Goal: Task Accomplishment & Management: Manage account settings

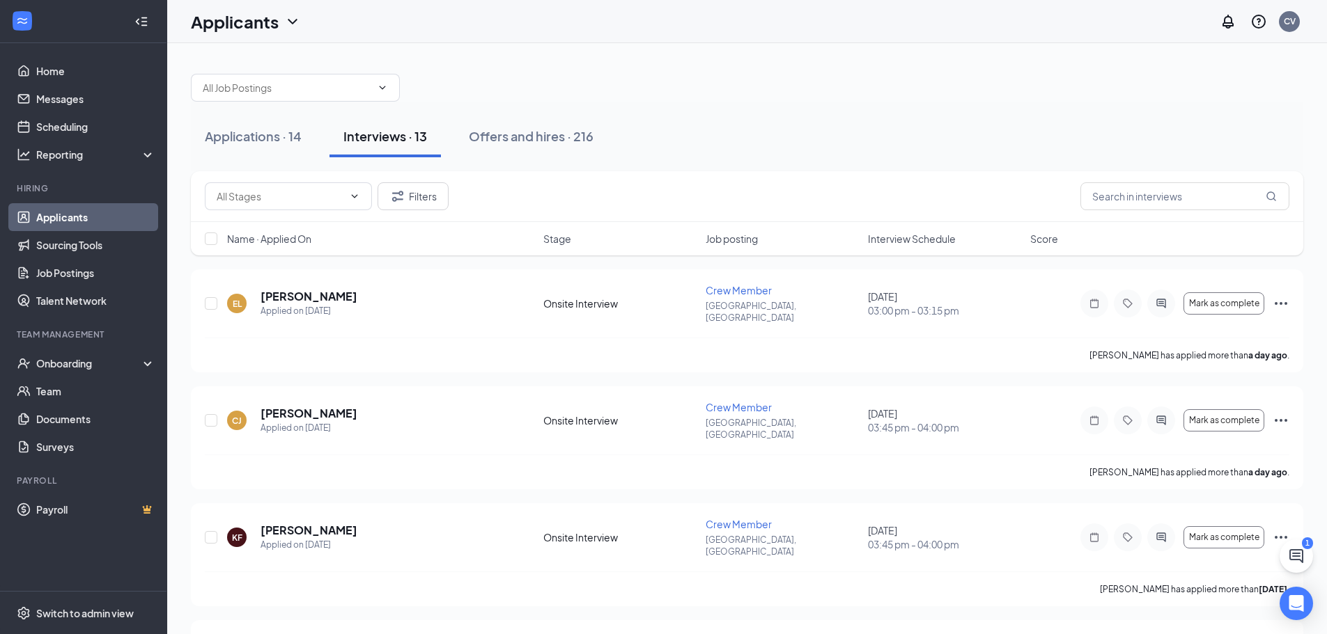
click at [615, 117] on div "Applications · 14 Interviews · 13 Offers and hires · 216" at bounding box center [747, 137] width 1112 height 42
click at [299, 523] on h5 "[PERSON_NAME]" at bounding box center [308, 530] width 97 height 15
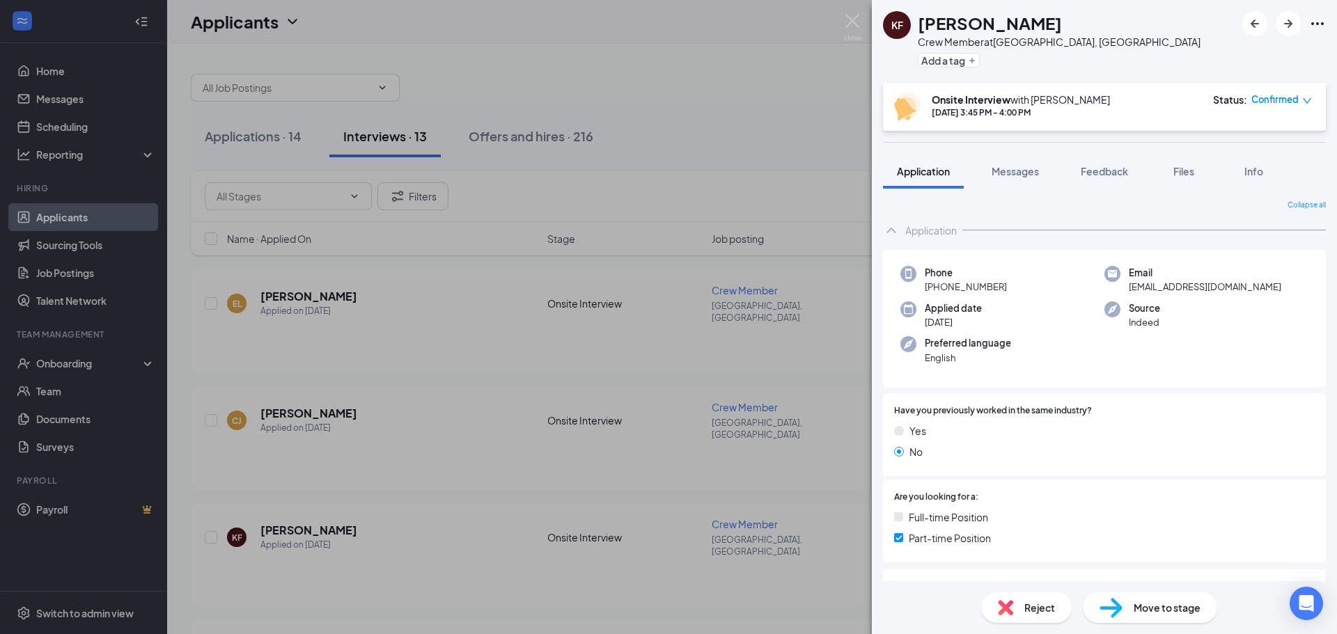
drag, startPoint x: 1010, startPoint y: 19, endPoint x: 950, endPoint y: 24, distance: 60.2
click at [972, 24] on h1 "[PERSON_NAME]" at bounding box center [990, 23] width 144 height 24
drag, startPoint x: 950, startPoint y: 24, endPoint x: 929, endPoint y: 26, distance: 20.9
click at [929, 26] on h1 "[PERSON_NAME]" at bounding box center [990, 23] width 144 height 24
click at [1034, 17] on div "[PERSON_NAME]" at bounding box center [1059, 23] width 283 height 24
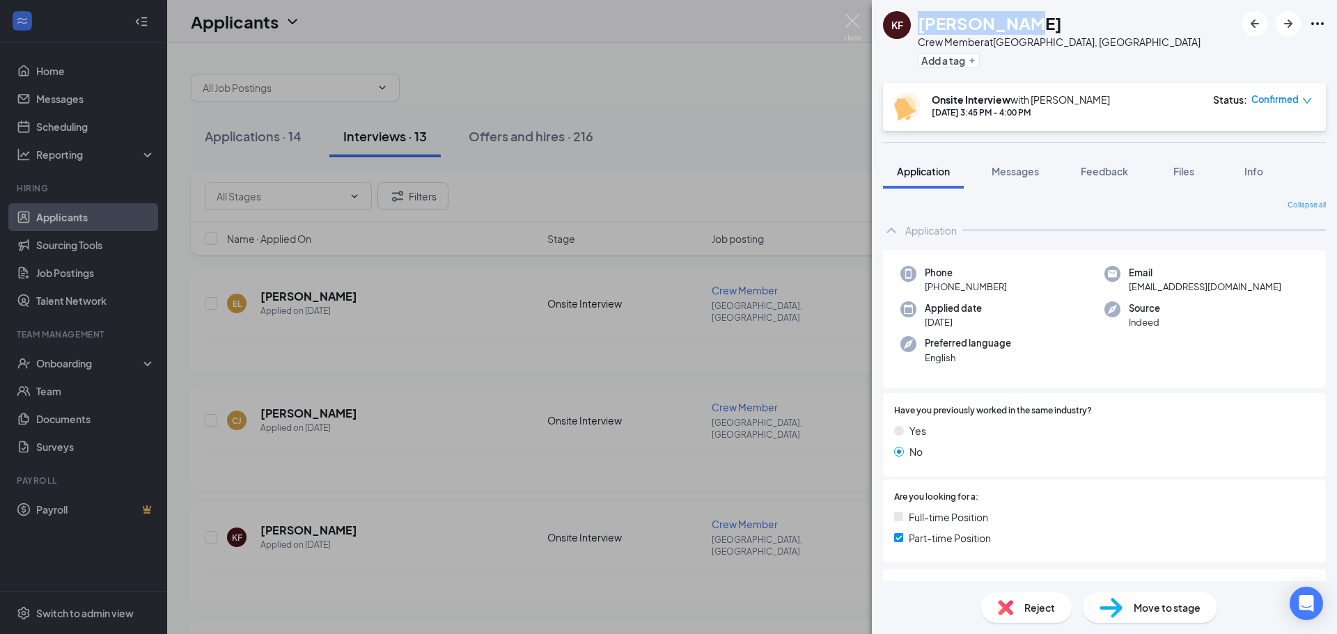
drag, startPoint x: 1017, startPoint y: 21, endPoint x: 917, endPoint y: 32, distance: 100.2
click at [917, 32] on div "KF [PERSON_NAME] Crew Member at [GEOGRAPHIC_DATA], [GEOGRAPHIC_DATA] Add a tag" at bounding box center [1042, 41] width 318 height 61
click at [799, 59] on div "KF [PERSON_NAME] Crew Member at [GEOGRAPHIC_DATA], [GEOGRAPHIC_DATA] Add a tag …" at bounding box center [668, 317] width 1337 height 634
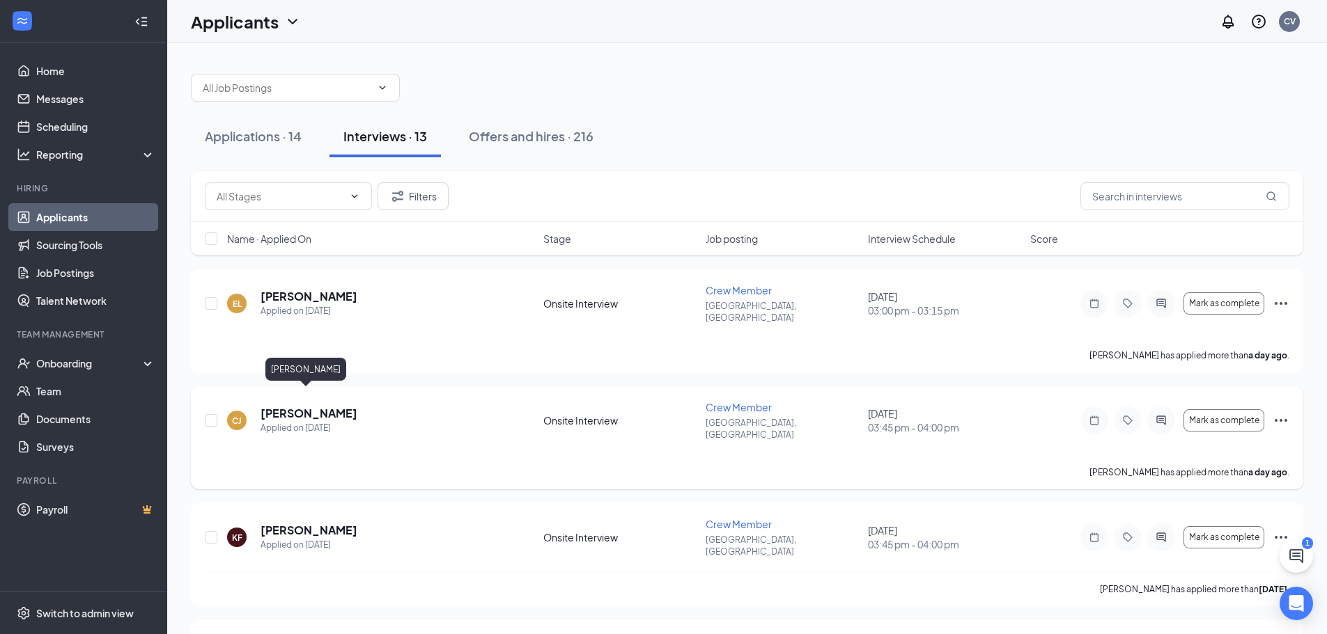
click at [297, 406] on h5 "[PERSON_NAME]" at bounding box center [308, 413] width 97 height 15
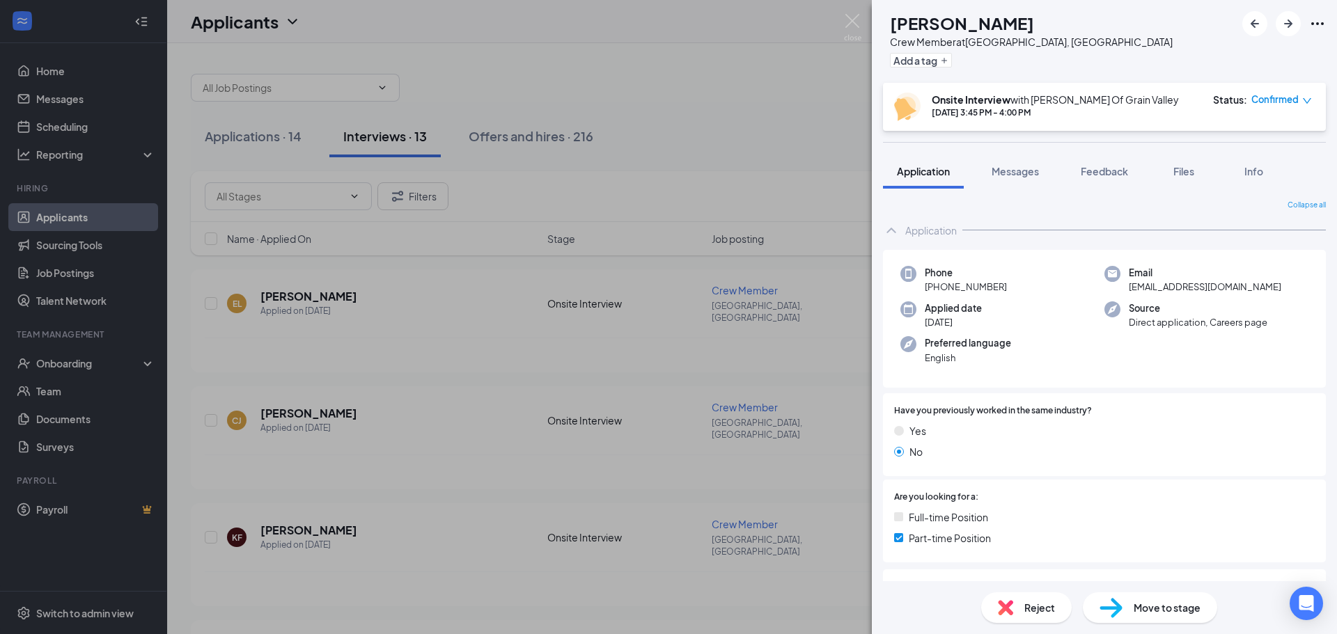
click at [764, 133] on div "[PERSON_NAME] [PERSON_NAME] Crew Member at [GEOGRAPHIC_DATA], [GEOGRAPHIC_DATA]…" at bounding box center [668, 317] width 1337 height 634
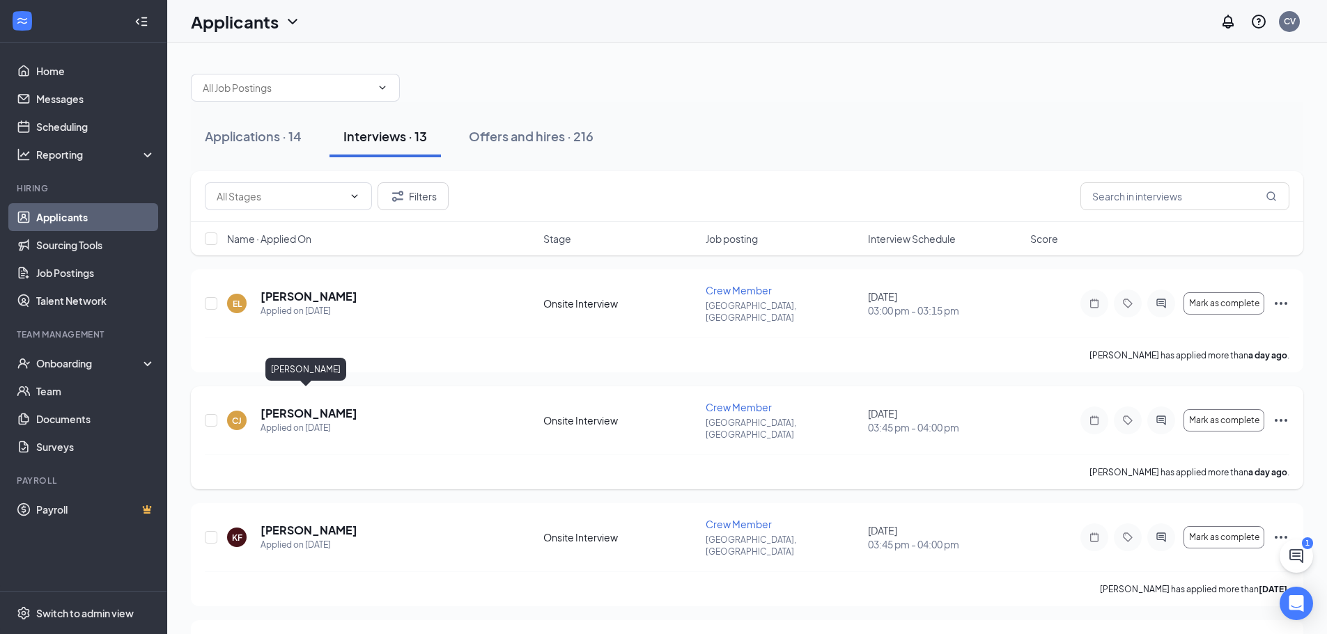
click at [316, 406] on h5 "[PERSON_NAME]" at bounding box center [308, 413] width 97 height 15
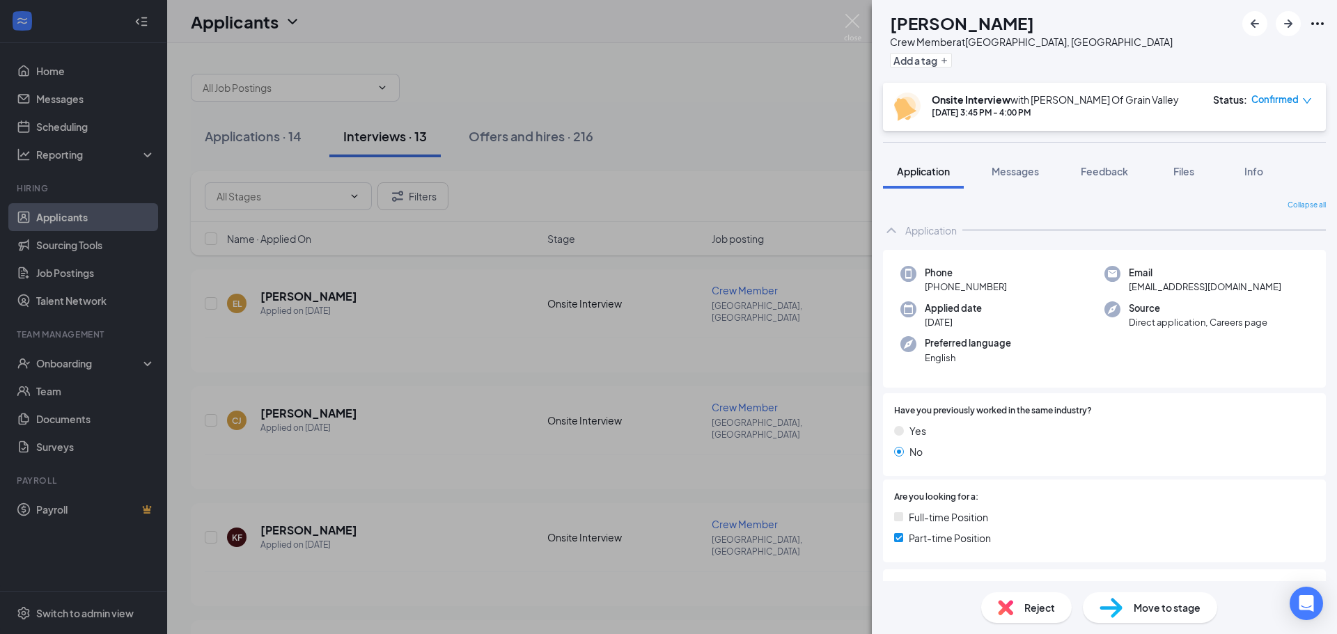
click at [711, 89] on div "[PERSON_NAME] [PERSON_NAME] Crew Member at [GEOGRAPHIC_DATA], [GEOGRAPHIC_DATA]…" at bounding box center [668, 317] width 1337 height 634
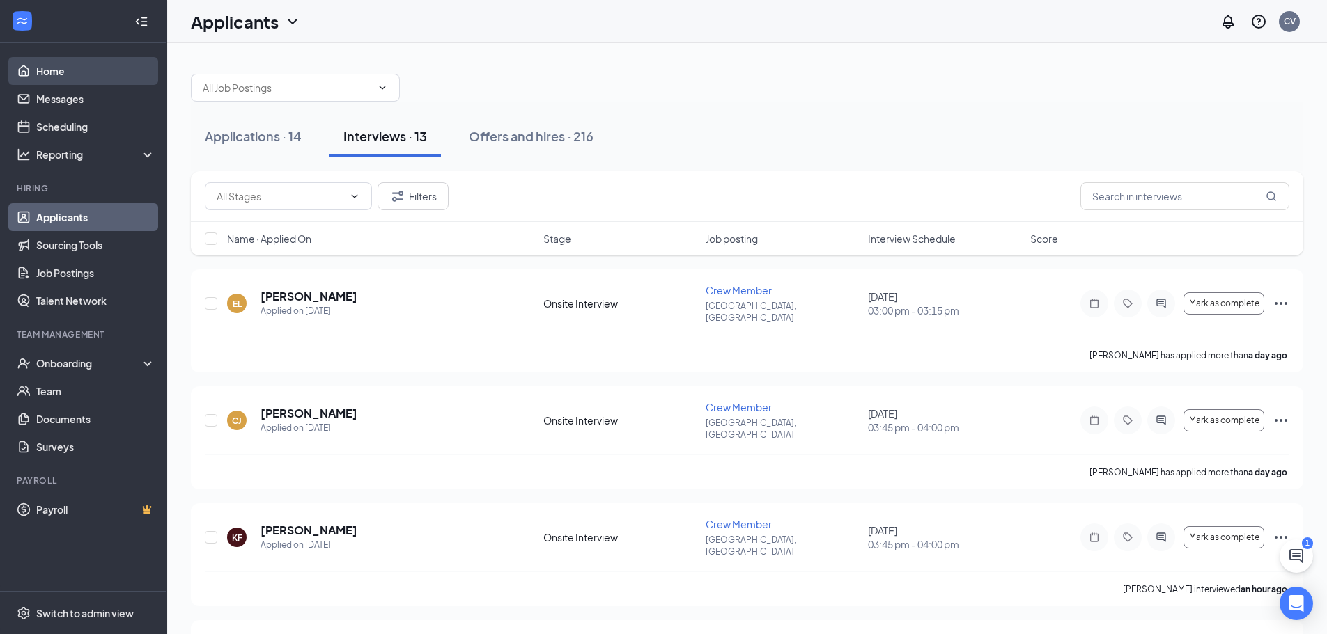
click at [114, 64] on link "Home" at bounding box center [95, 71] width 119 height 28
